Goal: Find contact information: Find contact information

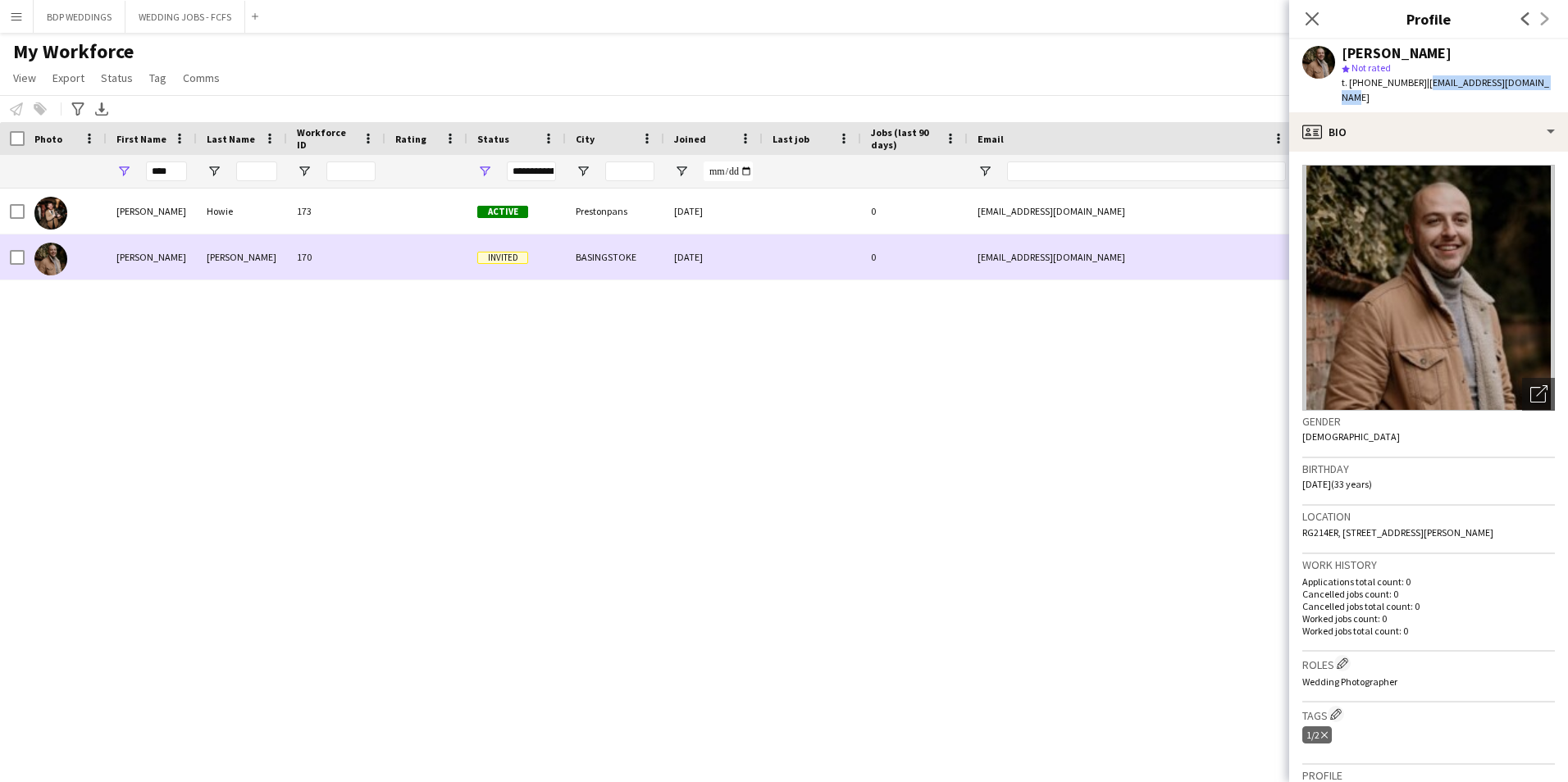
click at [273, 272] on div "[PERSON_NAME]" at bounding box center [242, 256] width 90 height 45
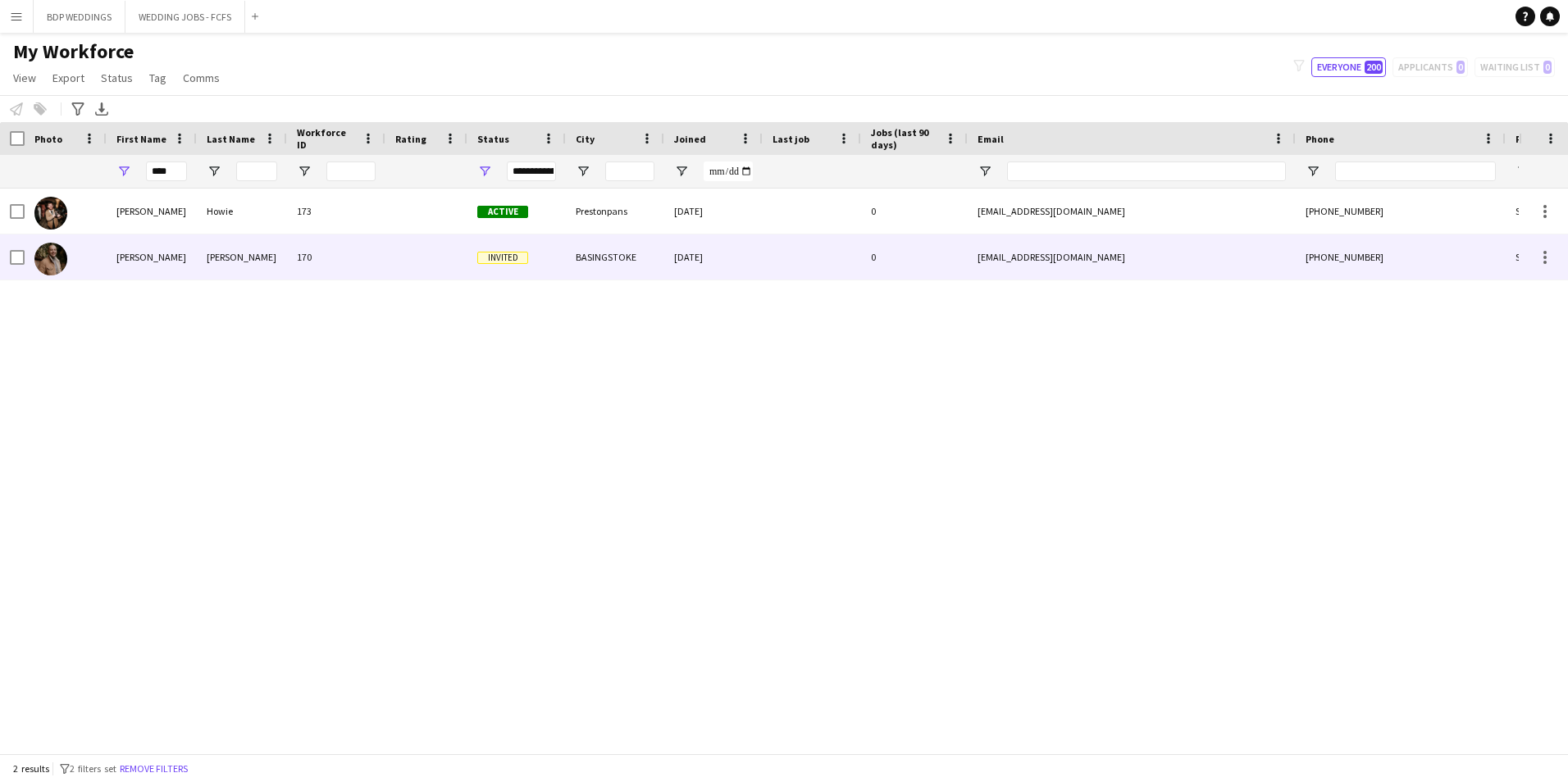
click at [630, 257] on div "BASINGSTOKE" at bounding box center [615, 256] width 98 height 45
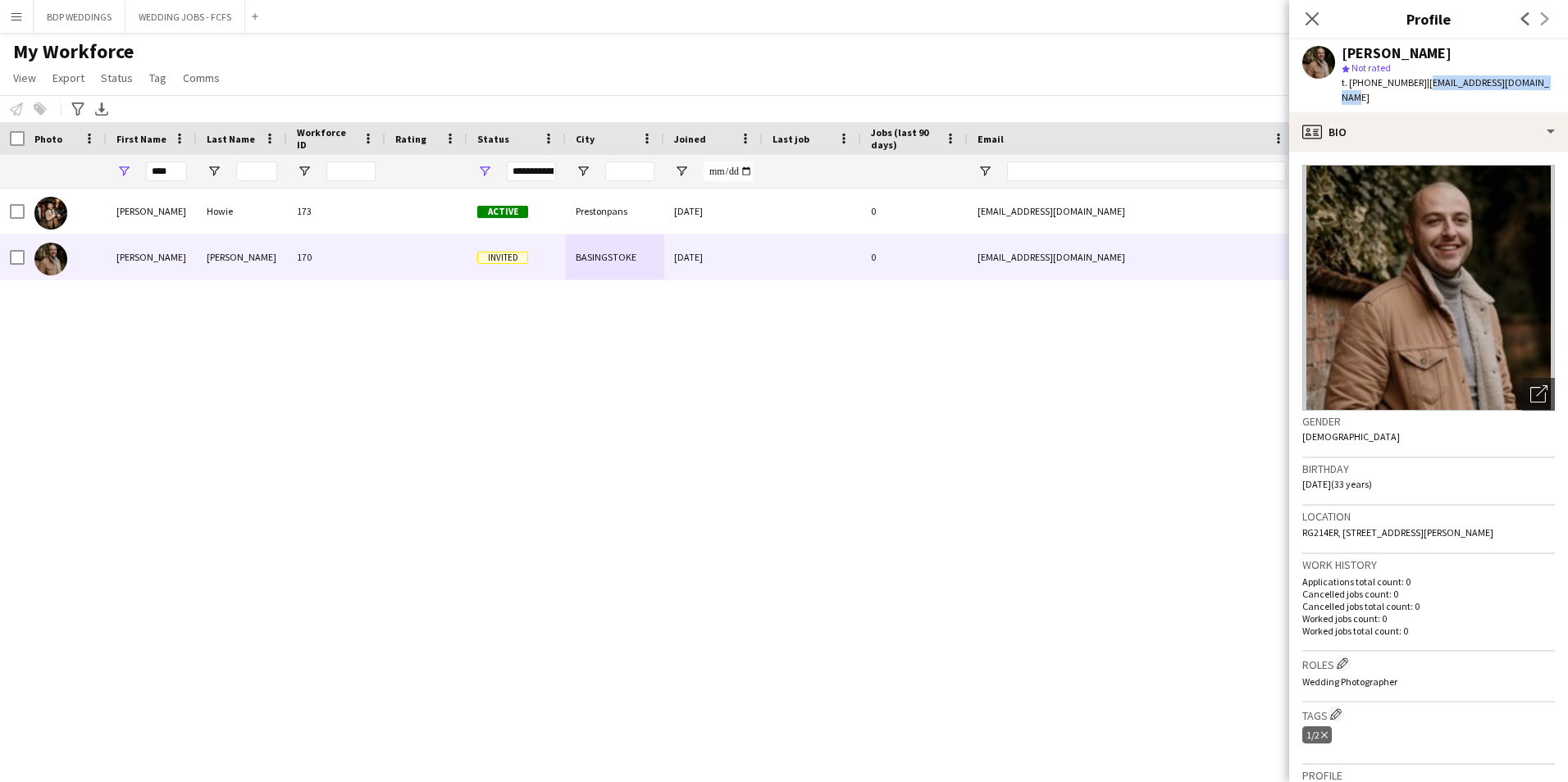
drag, startPoint x: 1426, startPoint y: 84, endPoint x: 1538, endPoint y: 79, distance: 112.1
click at [1538, 79] on span "| [EMAIL_ADDRESS][DOMAIN_NAME]" at bounding box center [1446, 90] width 208 height 27
copy span "[EMAIL_ADDRESS][DOMAIN_NAME]"
drag, startPoint x: 179, startPoint y: 168, endPoint x: 57, endPoint y: 180, distance: 122.6
click at [57, 180] on div "****" at bounding box center [889, 171] width 1778 height 33
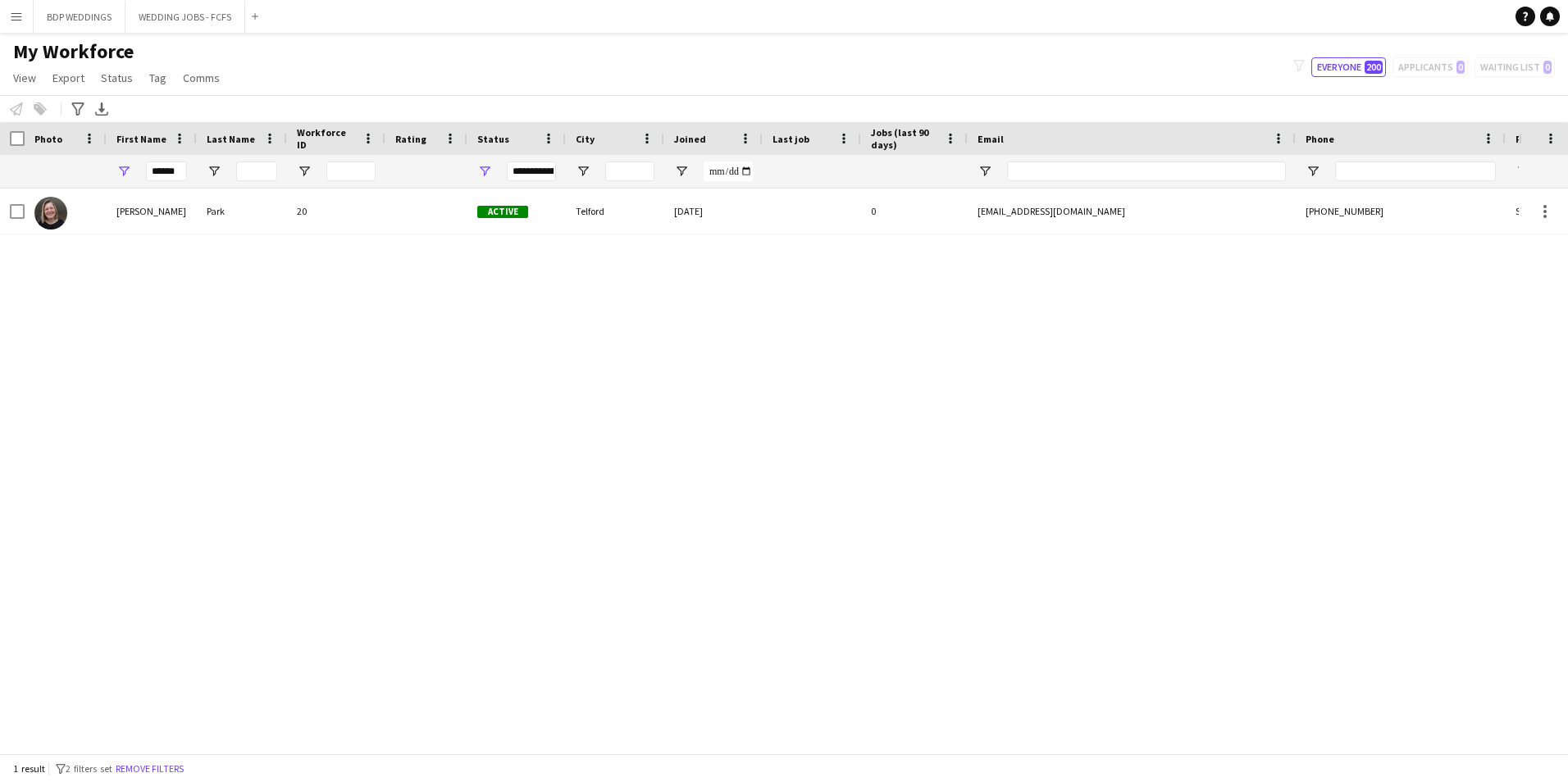
click at [75, 278] on div "[PERSON_NAME] 20 Active [GEOGRAPHIC_DATA] [DATE] 0 [EMAIL_ADDRESS][DOMAIN_NAME]…" at bounding box center [759, 465] width 1519 height 552
click at [133, 212] on div "[PERSON_NAME]" at bounding box center [151, 211] width 90 height 45
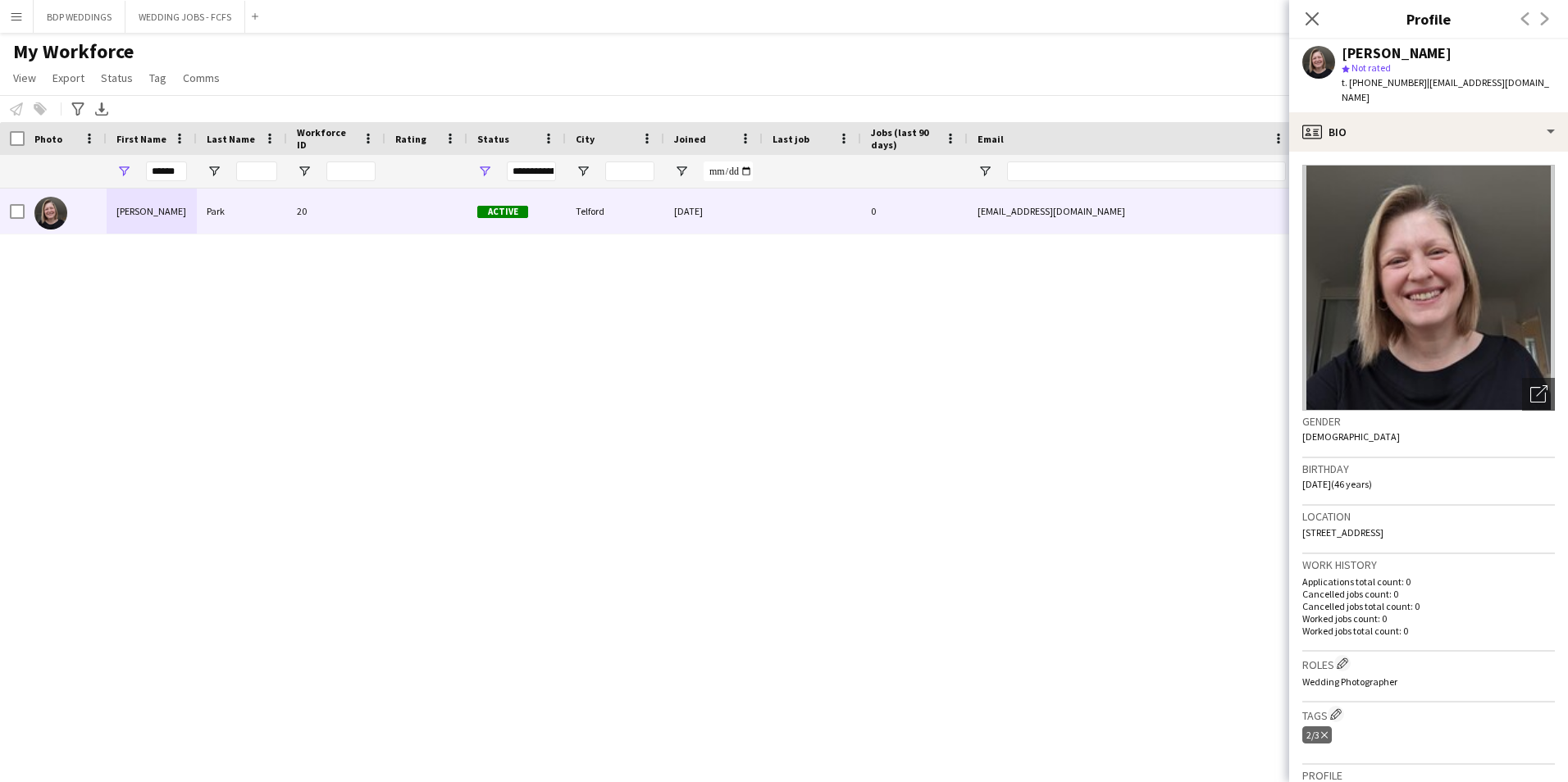
click at [313, 423] on div "[PERSON_NAME] 20 Active [GEOGRAPHIC_DATA] [DATE] 0 [EMAIL_ADDRESS][DOMAIN_NAME]…" at bounding box center [759, 465] width 1519 height 552
drag, startPoint x: 182, startPoint y: 175, endPoint x: 105, endPoint y: 175, distance: 77.0
click at [105, 175] on div "******" at bounding box center [889, 171] width 1778 height 33
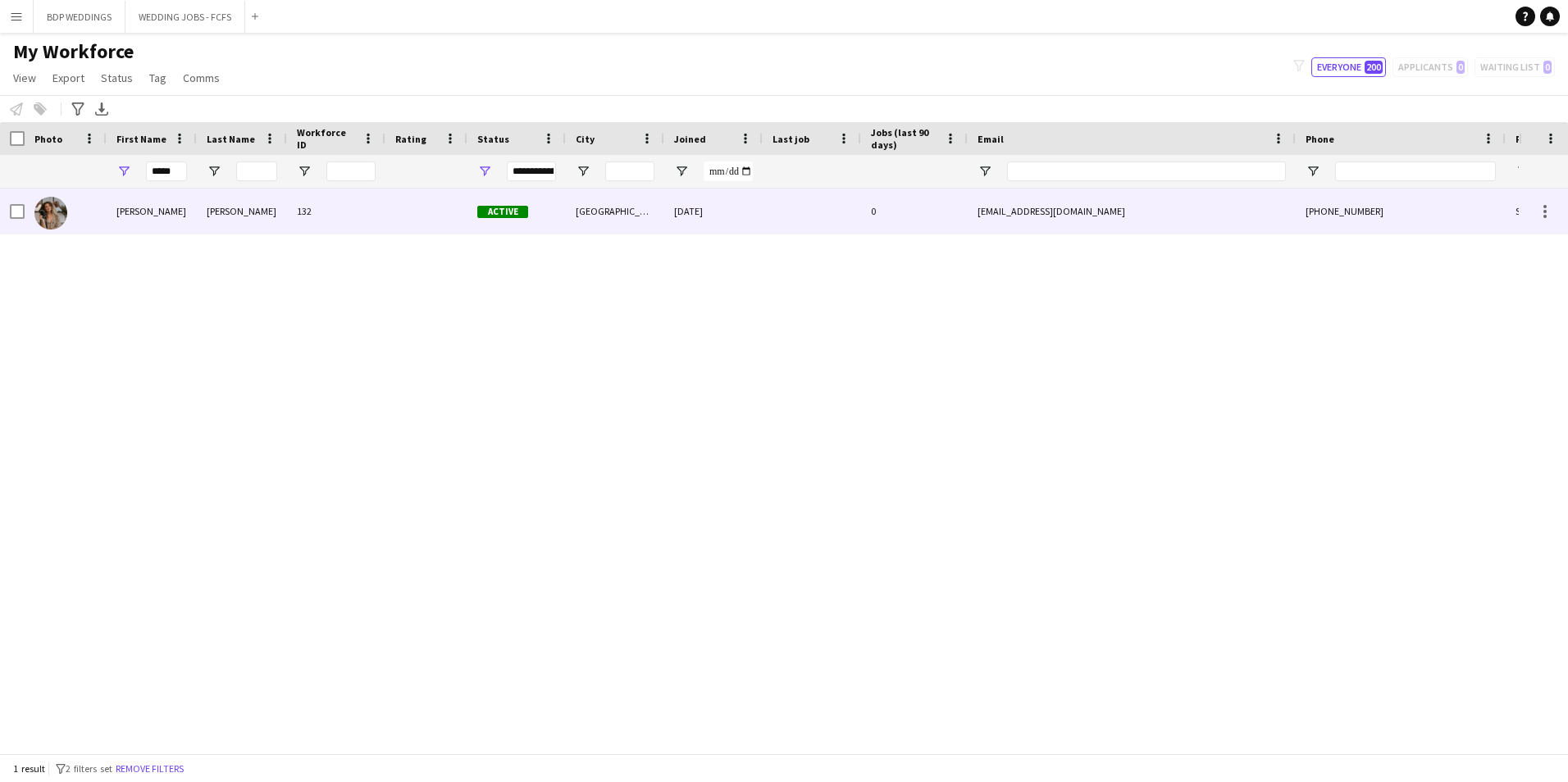
drag, startPoint x: 135, startPoint y: 214, endPoint x: 134, endPoint y: 203, distance: 11.0
click at [135, 214] on div "[PERSON_NAME]" at bounding box center [151, 211] width 90 height 45
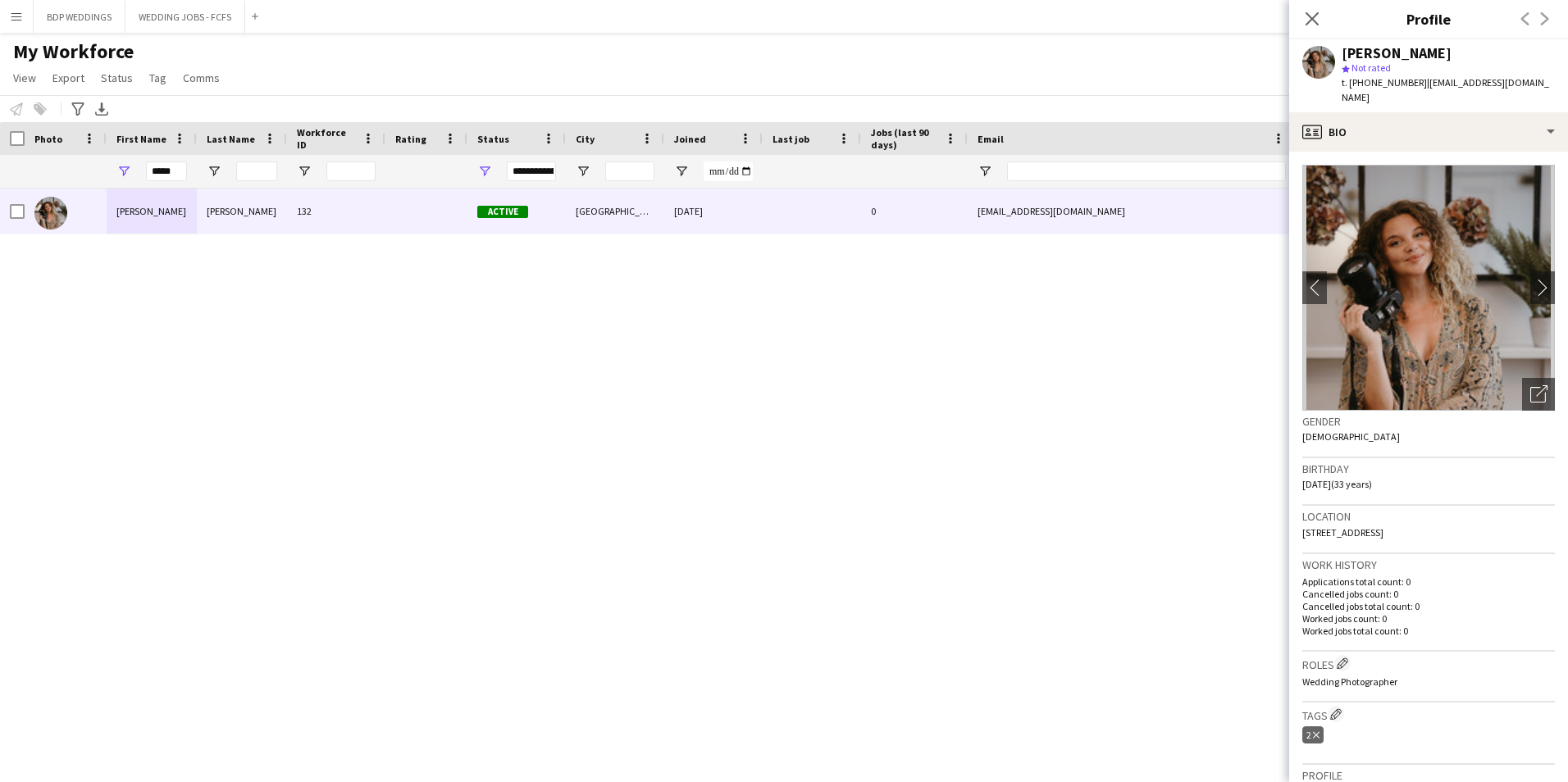
drag, startPoint x: 1420, startPoint y: 81, endPoint x: 1431, endPoint y: 91, distance: 14.9
click at [1431, 91] on div "t. [PHONE_NUMBER] | [EMAIL_ADDRESS][DOMAIN_NAME]" at bounding box center [1449, 90] width 213 height 29
copy span "[EMAIL_ADDRESS][DOMAIN_NAME]"
drag, startPoint x: 179, startPoint y: 169, endPoint x: 10, endPoint y: 188, distance: 170.1
click at [15, 185] on div "*****" at bounding box center [889, 171] width 1778 height 33
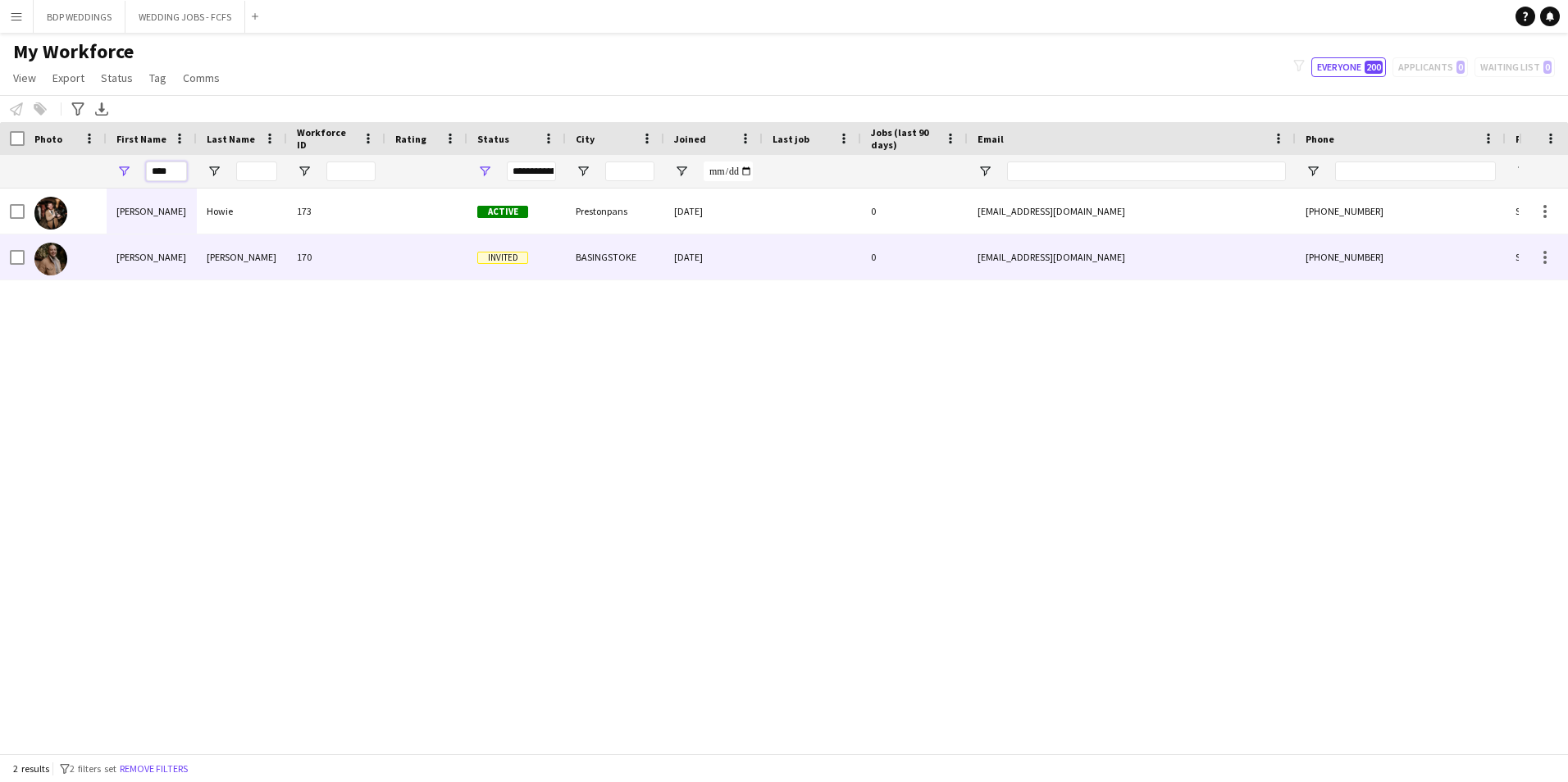
type input "****"
click at [101, 268] on div at bounding box center [66, 256] width 82 height 45
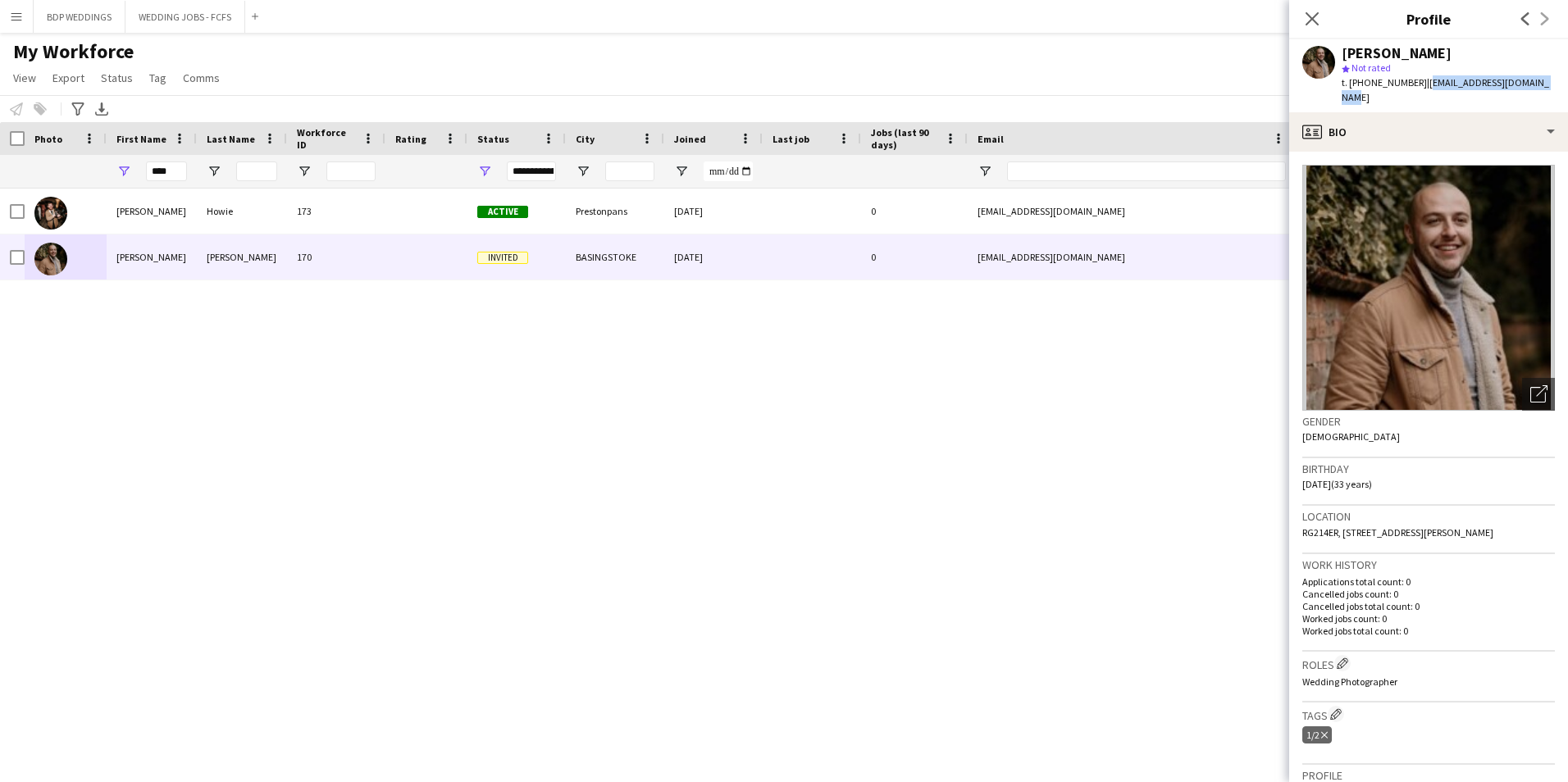
drag, startPoint x: 1426, startPoint y: 77, endPoint x: 1552, endPoint y: 83, distance: 126.1
click at [1552, 83] on div "[PERSON_NAME] star Not rated t. [PHONE_NUMBER] | [EMAIL_ADDRESS][DOMAIN_NAME]" at bounding box center [1429, 76] width 279 height 73
copy span "[EMAIL_ADDRESS][DOMAIN_NAME]"
